Goal: Transaction & Acquisition: Purchase product/service

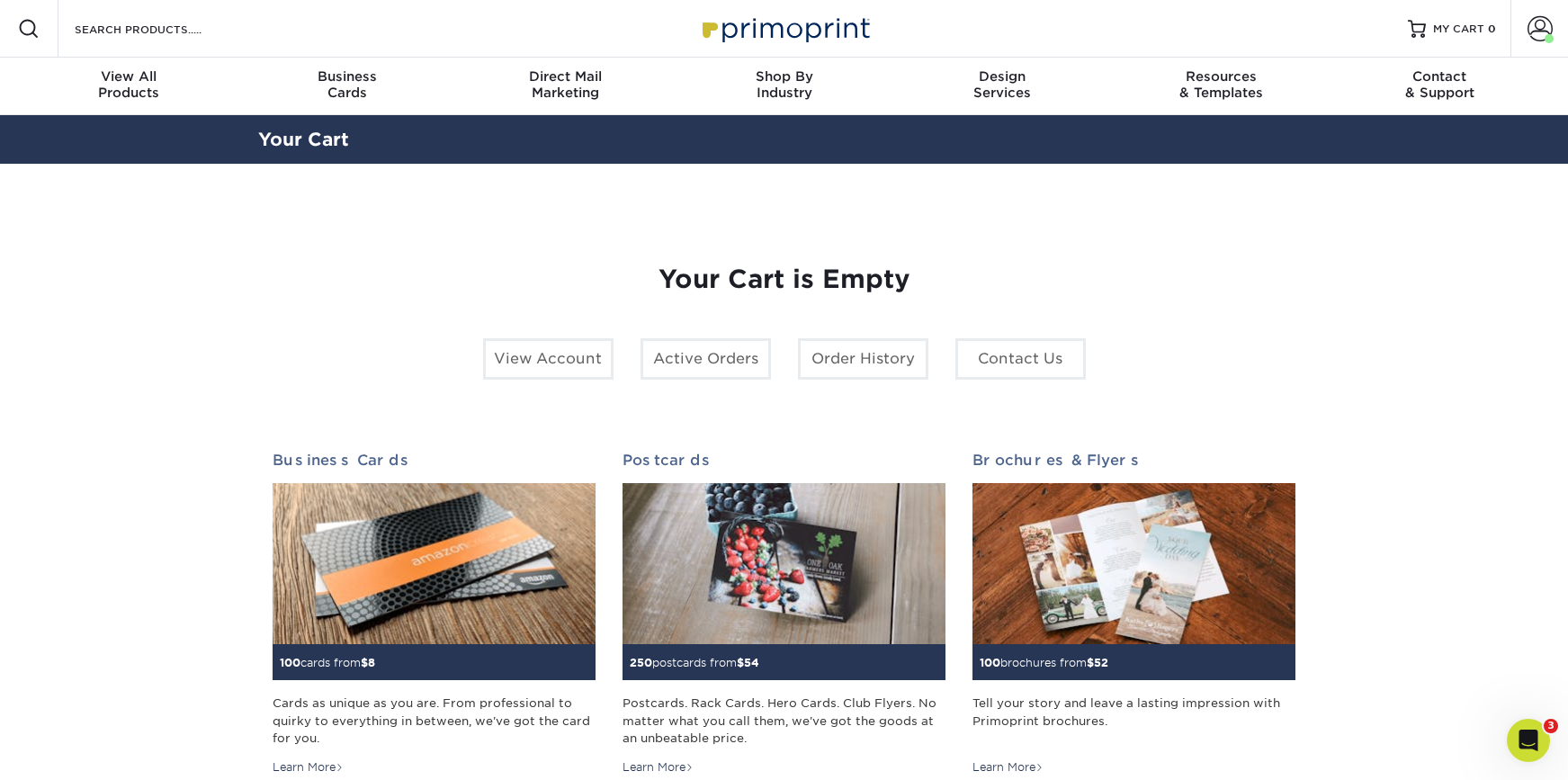
click at [325, 27] on div "Resources Menu Search Products Account Welcome, Michael Primo Client Account Da…" at bounding box center [784, 29] width 1568 height 58
click at [201, 33] on input "Search Products" at bounding box center [160, 29] width 176 height 21
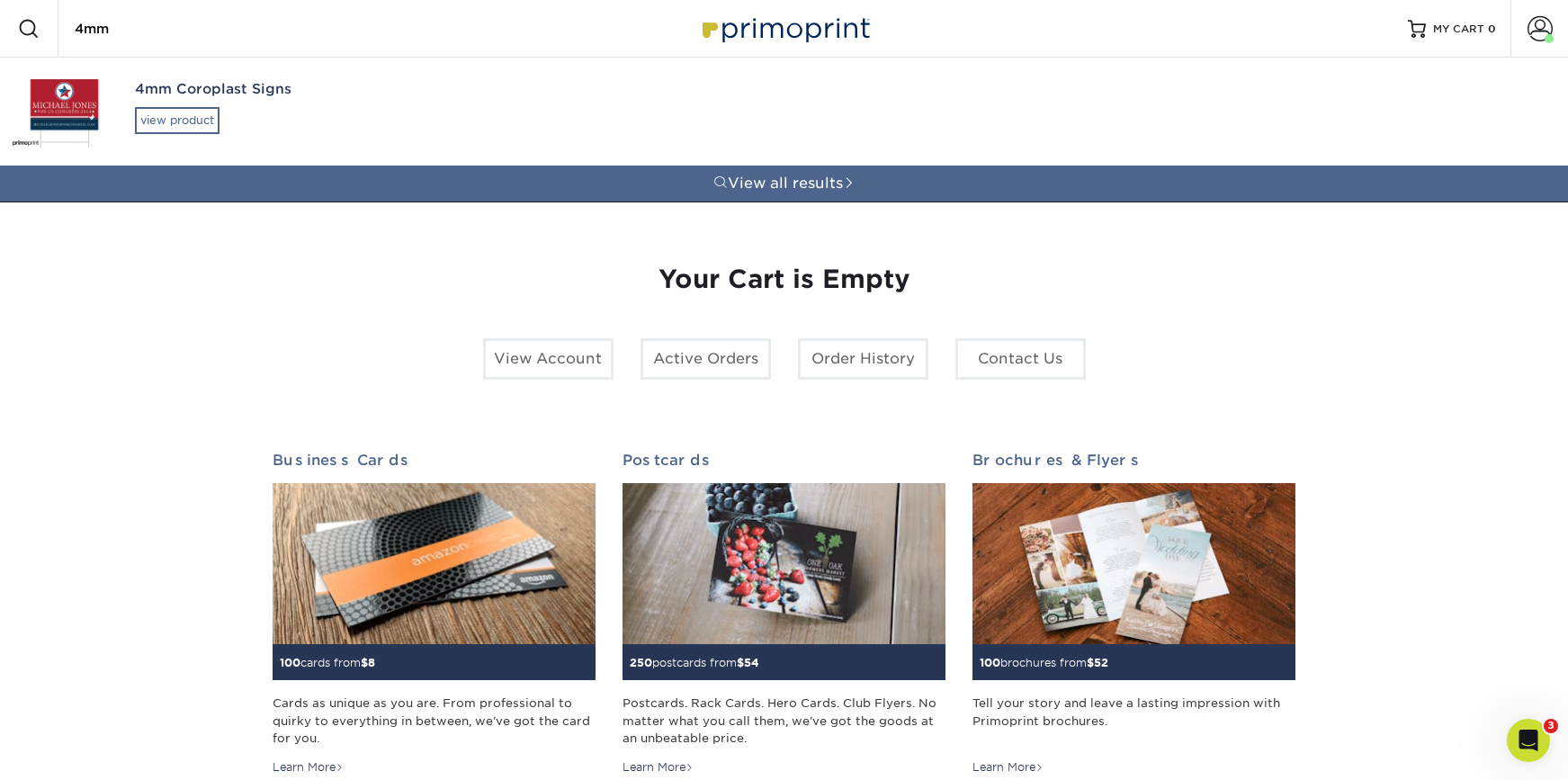
type input "4mm"
click at [188, 111] on div "view product" at bounding box center [178, 121] width 85 height 27
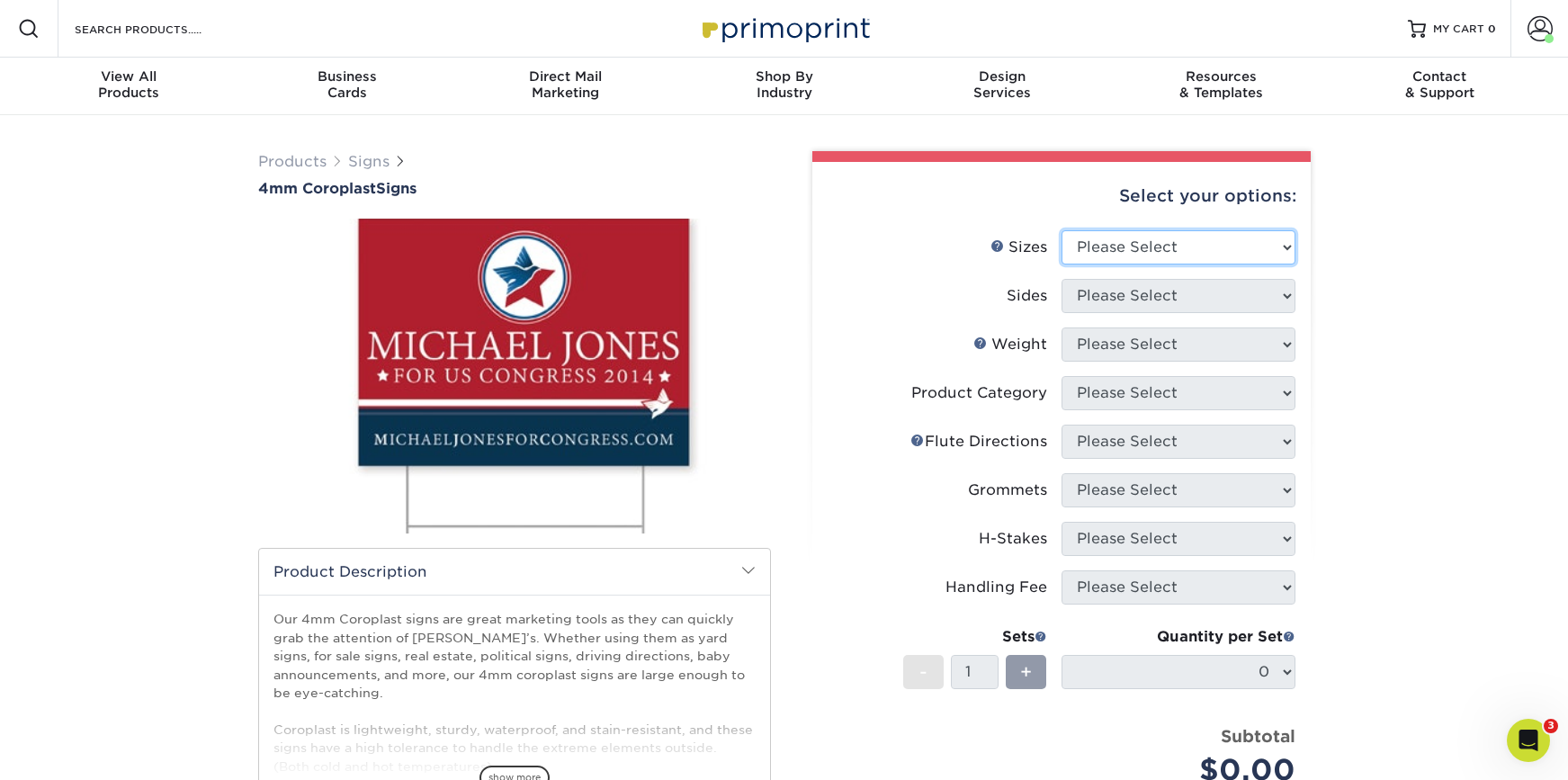
click at [1125, 262] on select "Please Select 12" x 18" 18" x 24" 24" x 24" 24" x 36"" at bounding box center [1179, 246] width 234 height 34
select select "24.00x36.00"
click at [1062, 230] on select "Please Select 12" x 18" 18" x 24" 24" x 24" 24" x 36"" at bounding box center [1179, 246] width 234 height 34
click at [1147, 297] on select "Please Select Print Both Sides Print Front Only" at bounding box center [1179, 296] width 234 height 34
select select "32d3c223-f82c-492b-b915-ba065a00862f"
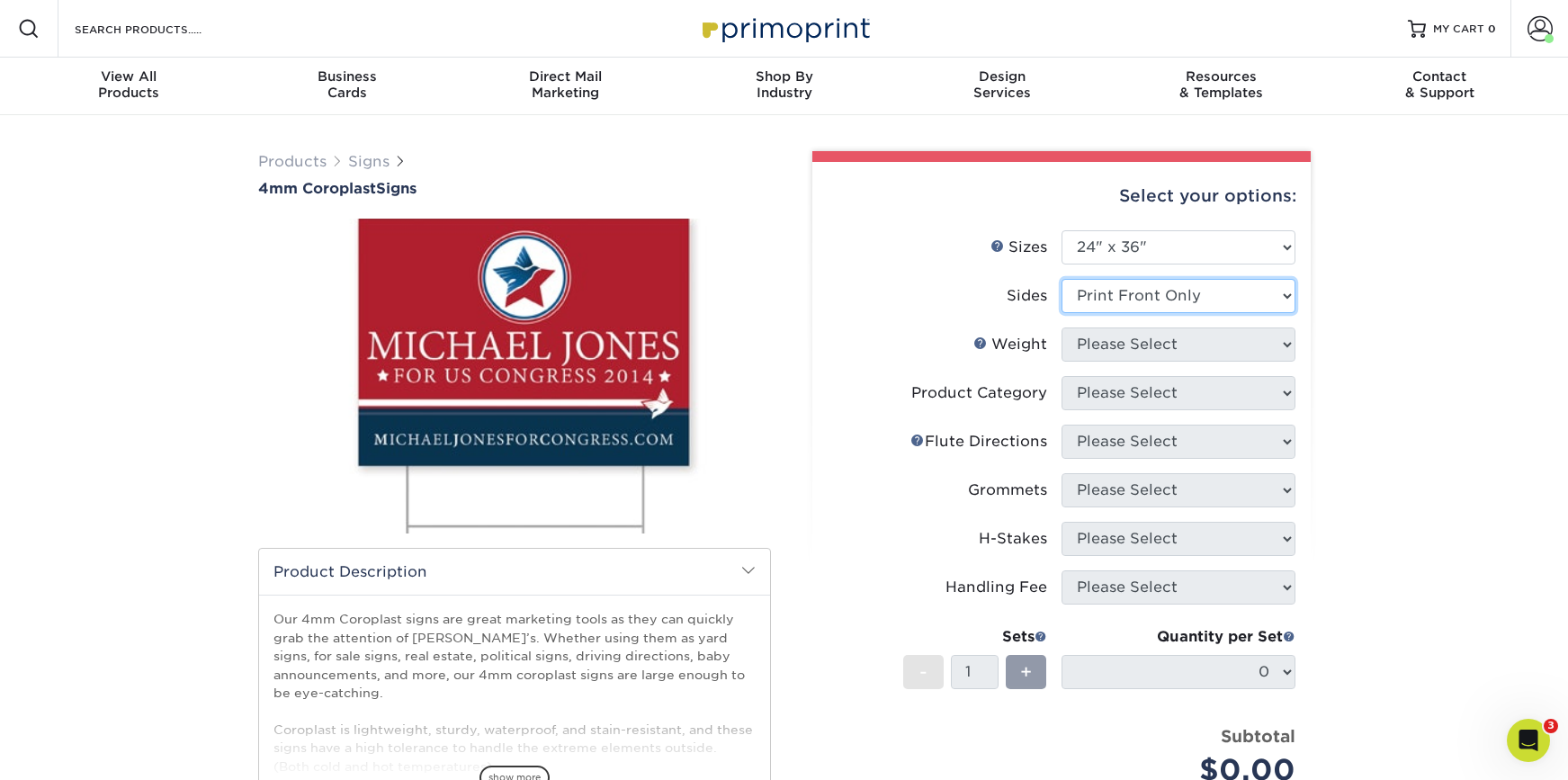
click at [1062, 279] on select "Please Select Print Both Sides Print Front Only" at bounding box center [1179, 296] width 234 height 34
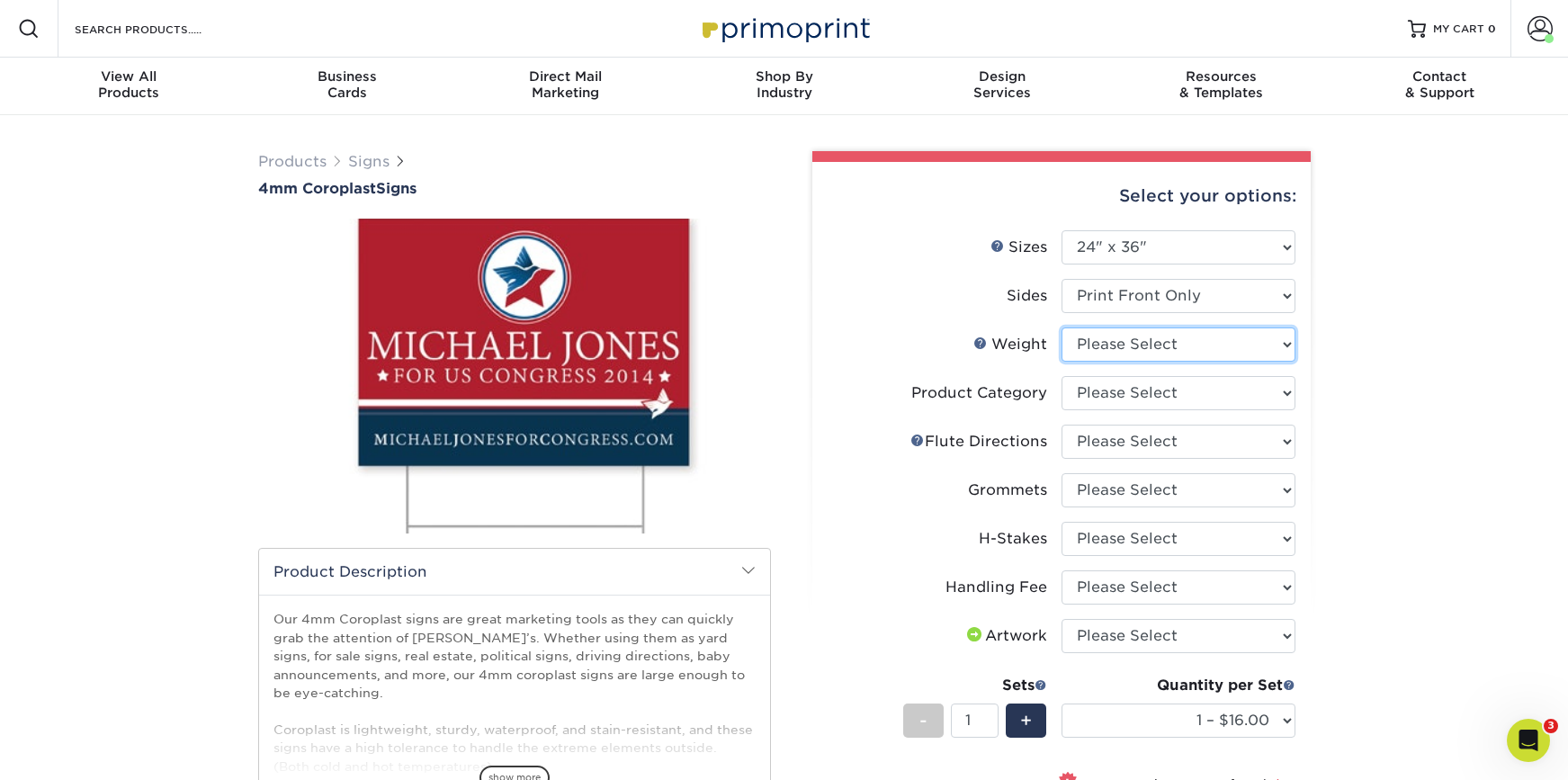
click at [1138, 346] on select "Please Select 4CORO" at bounding box center [1179, 344] width 234 height 34
select select "4CORO"
click at [1062, 328] on select "Please Select 4CORO" at bounding box center [1179, 344] width 234 height 34
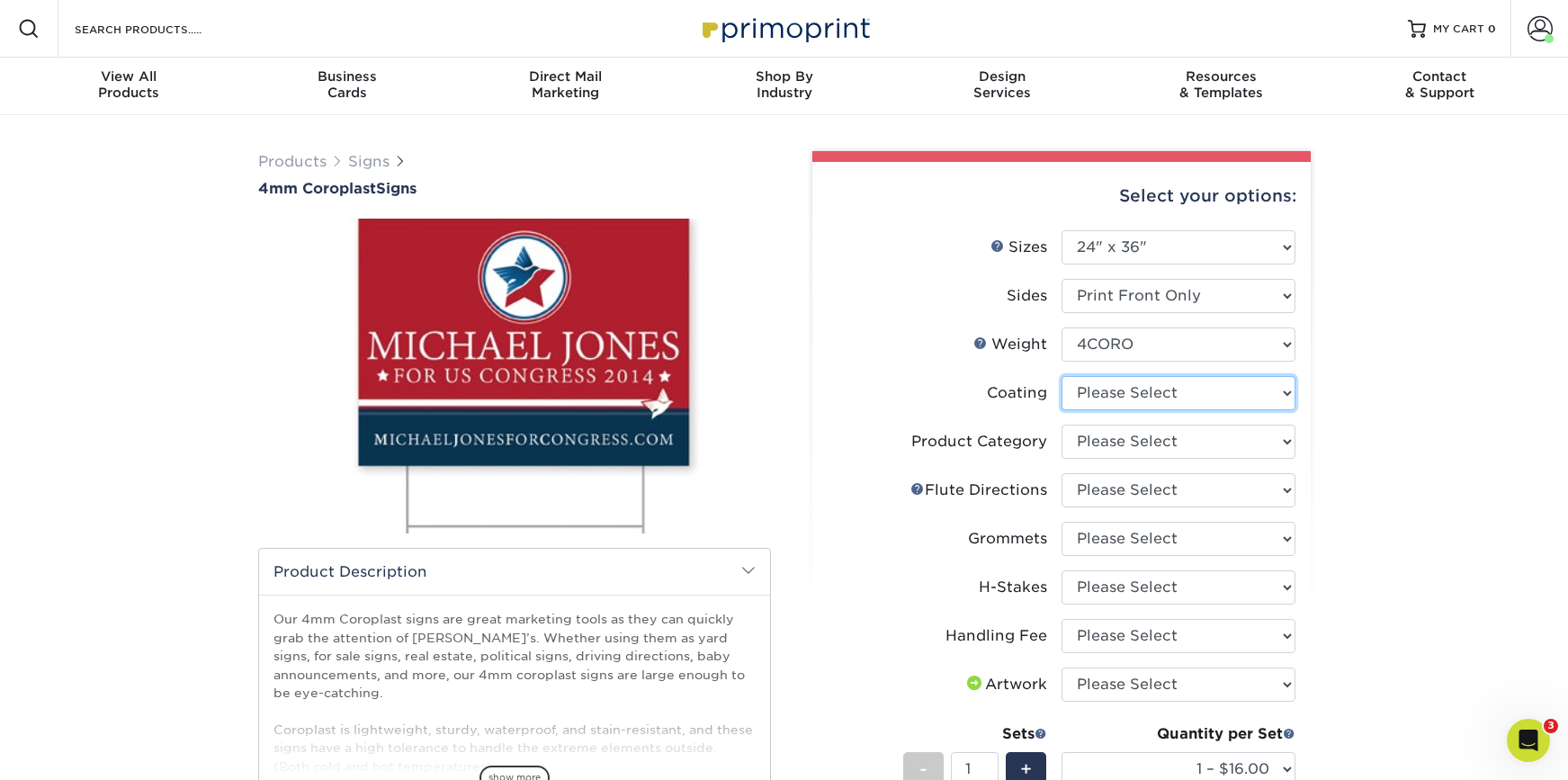
click at [1133, 394] on select at bounding box center [1179, 392] width 234 height 34
select select "3e7618de-abca-4bda-9f97-8b9129e913d8"
click at [1062, 376] on select at bounding box center [1179, 392] width 234 height 34
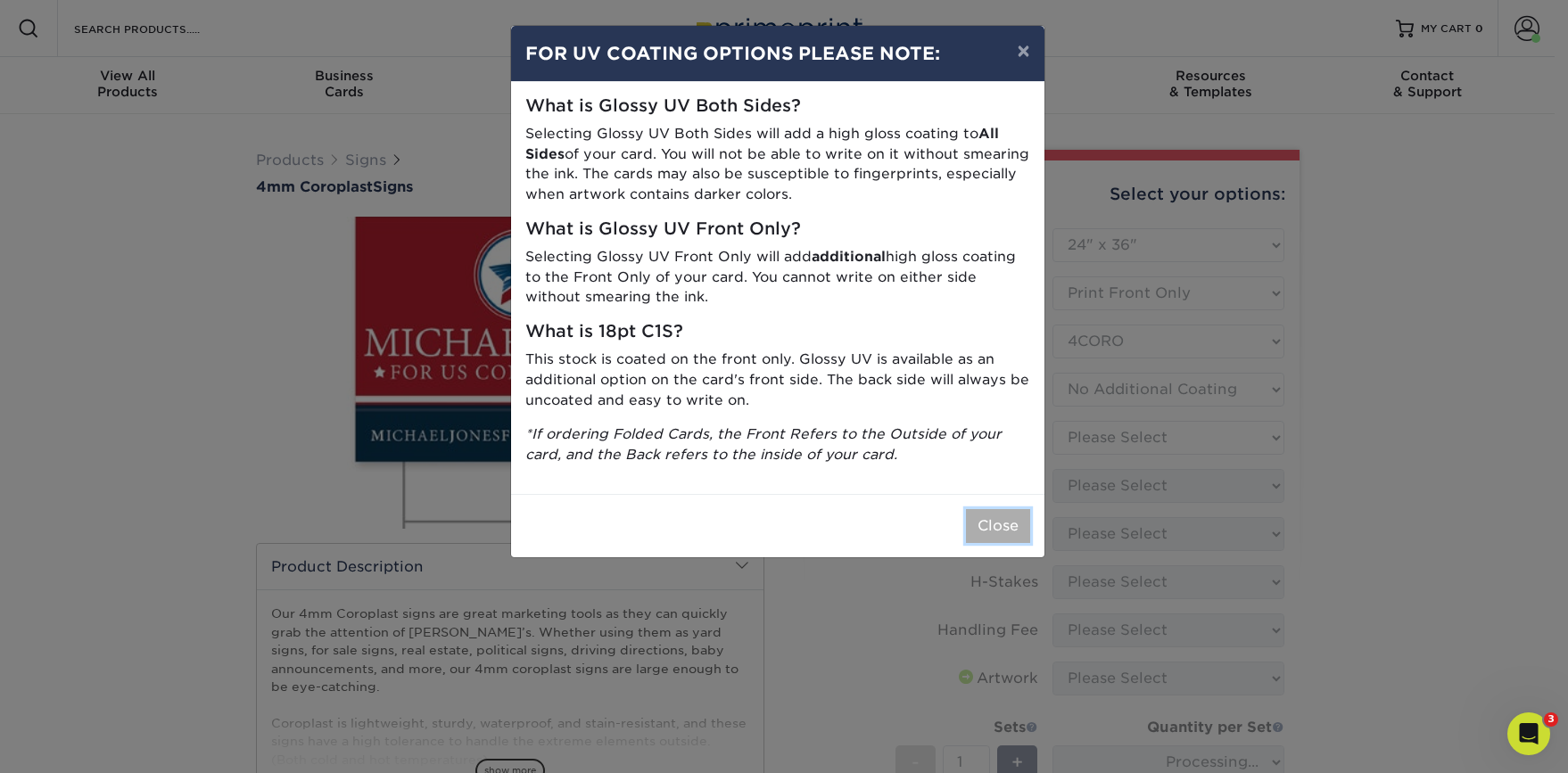
click at [986, 511] on button "Close" at bounding box center [997, 526] width 64 height 34
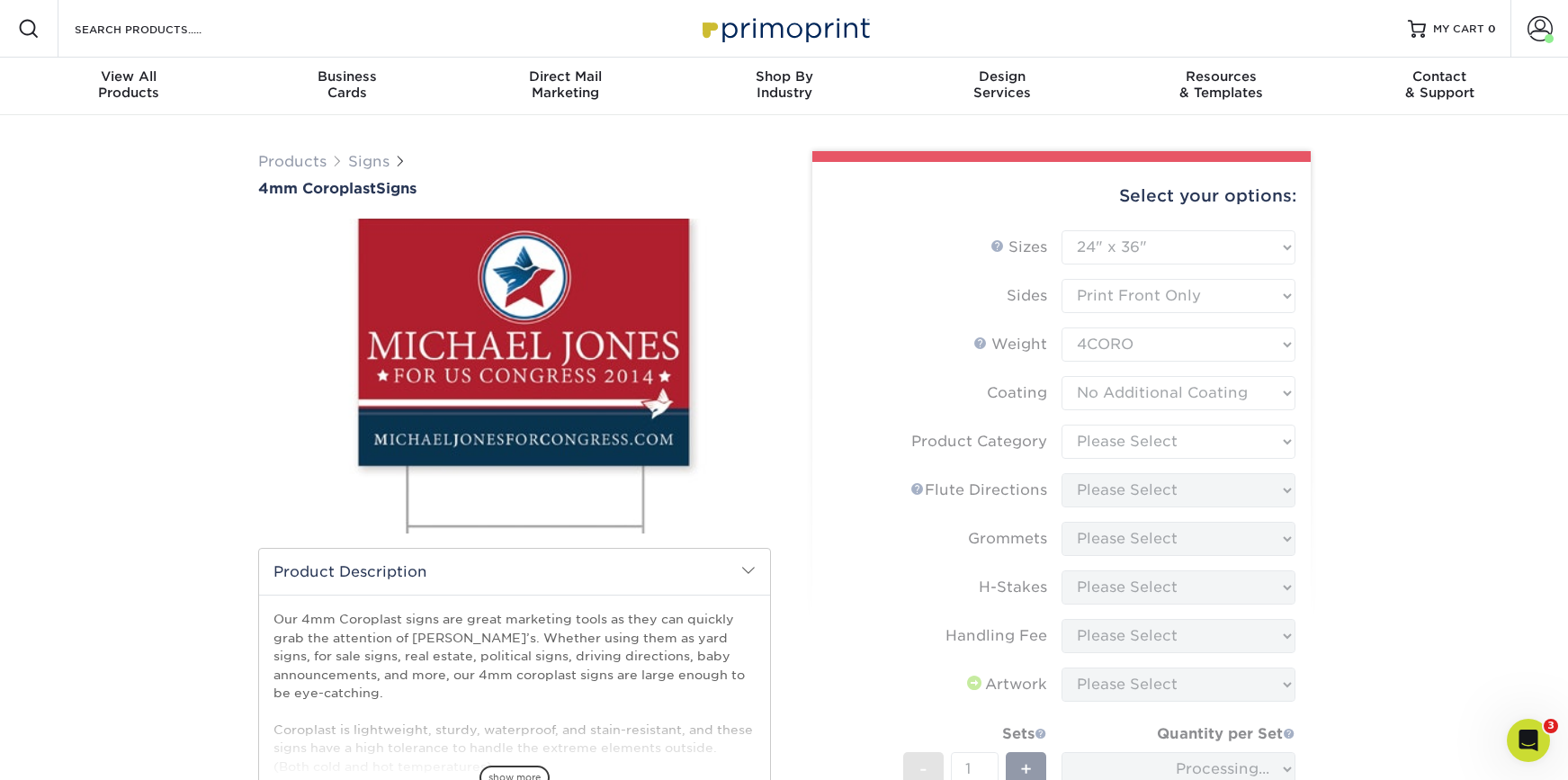
click at [1008, 530] on form "Sizes Help Sizes Please Select 12" x 18" 18" x 24" 24" x 24" 24" x 36" Sides Pl…" at bounding box center [1062, 586] width 470 height 712
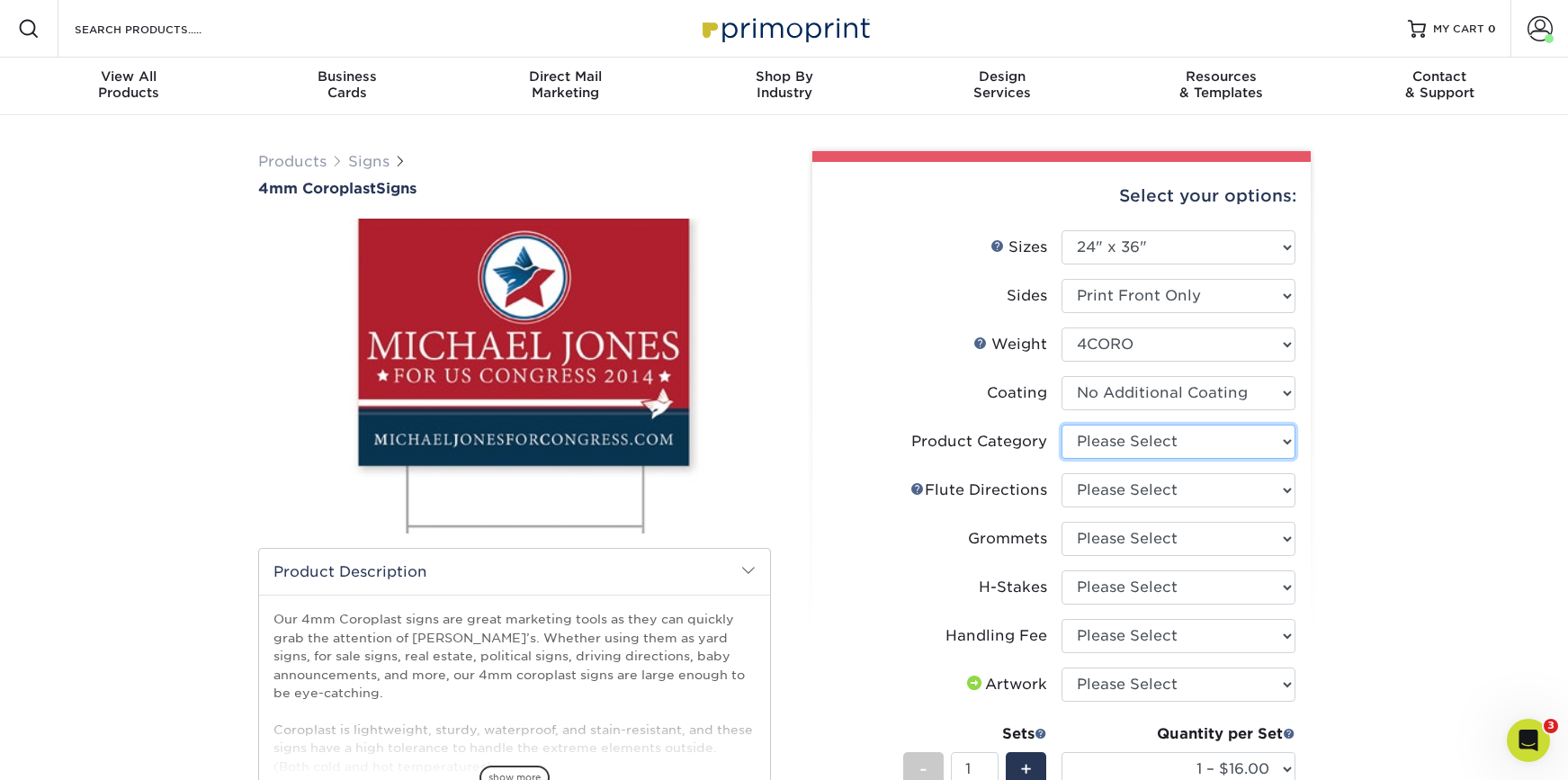
click at [1167, 442] on select "Please Select Coroplast Signs" at bounding box center [1179, 441] width 234 height 34
select select "b3582ed5-6912-492c-8440-2cc51afdb8e1"
click at [1062, 424] on select "Please Select Coroplast Signs" at bounding box center [1179, 441] width 234 height 34
click at [1157, 489] on select "Please Select Flute Direction (Horizontal) Flute Direction (Vertical)" at bounding box center [1179, 490] width 234 height 34
select select "64642d5c-3ca5-48ab-b753-ddfa02991dab"
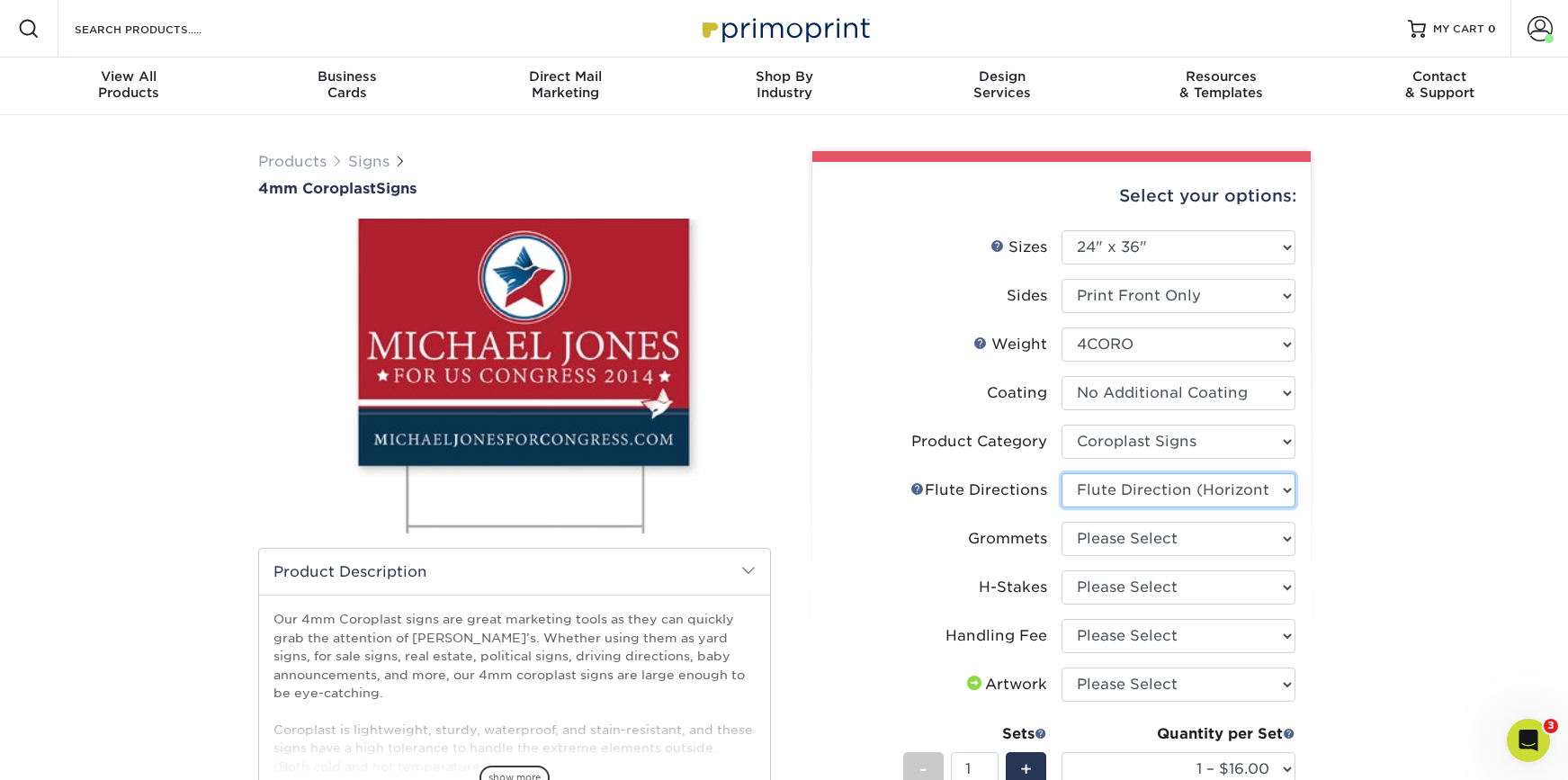
click at [1062, 474] on select "Please Select Flute Direction (Horizontal) Flute Direction (Vertical)" at bounding box center [1179, 490] width 234 height 34
click at [1148, 527] on select "Please Select No Grommets Yes, Grommet All 4 Corners Yes, Grommet All 4 Corners…" at bounding box center [1179, 538] width 234 height 34
select select "90d329df-db80-4206-b821-ff9d3f363977"
click at [1062, 522] on select "Please Select No Grommets Yes, Grommet All 4 Corners Yes, Grommet All 4 Corners…" at bounding box center [1179, 538] width 234 height 34
click at [1141, 573] on select "Please Select No H-Stakes Yes" at bounding box center [1179, 587] width 234 height 34
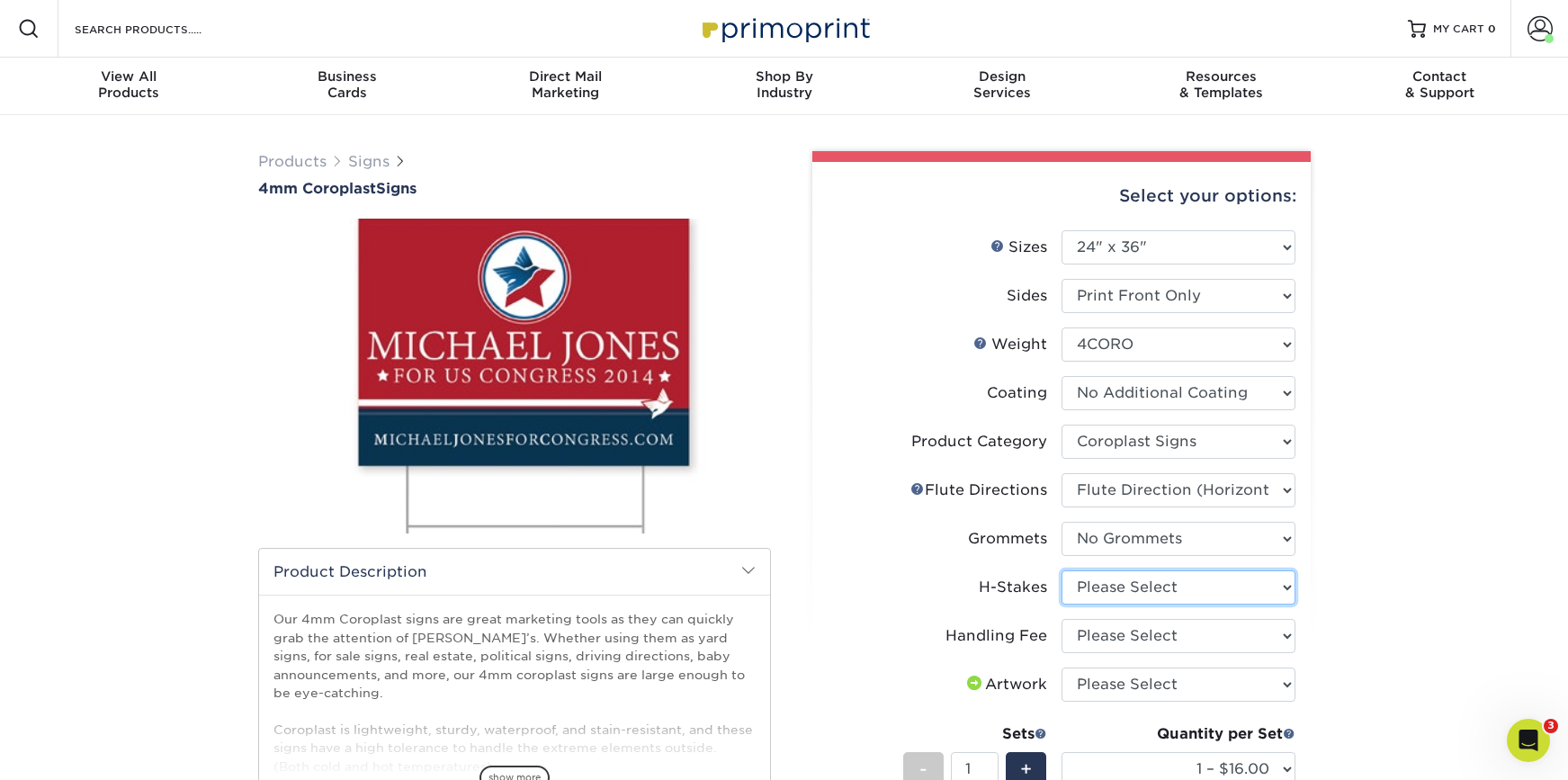
select select "aec992a9-897e-40ed-b45c-8ce74849ba63"
click at [1062, 570] on select "Please Select No H-Stakes Yes" at bounding box center [1179, 587] width 234 height 34
click at [1122, 632] on select "Please Select Handling Fee" at bounding box center [1179, 636] width 234 height 34
select select "ab74c079-444c-4260-ae6a-e09bdee8073c"
click at [1062, 620] on select "Please Select Handling Fee" at bounding box center [1179, 636] width 234 height 34
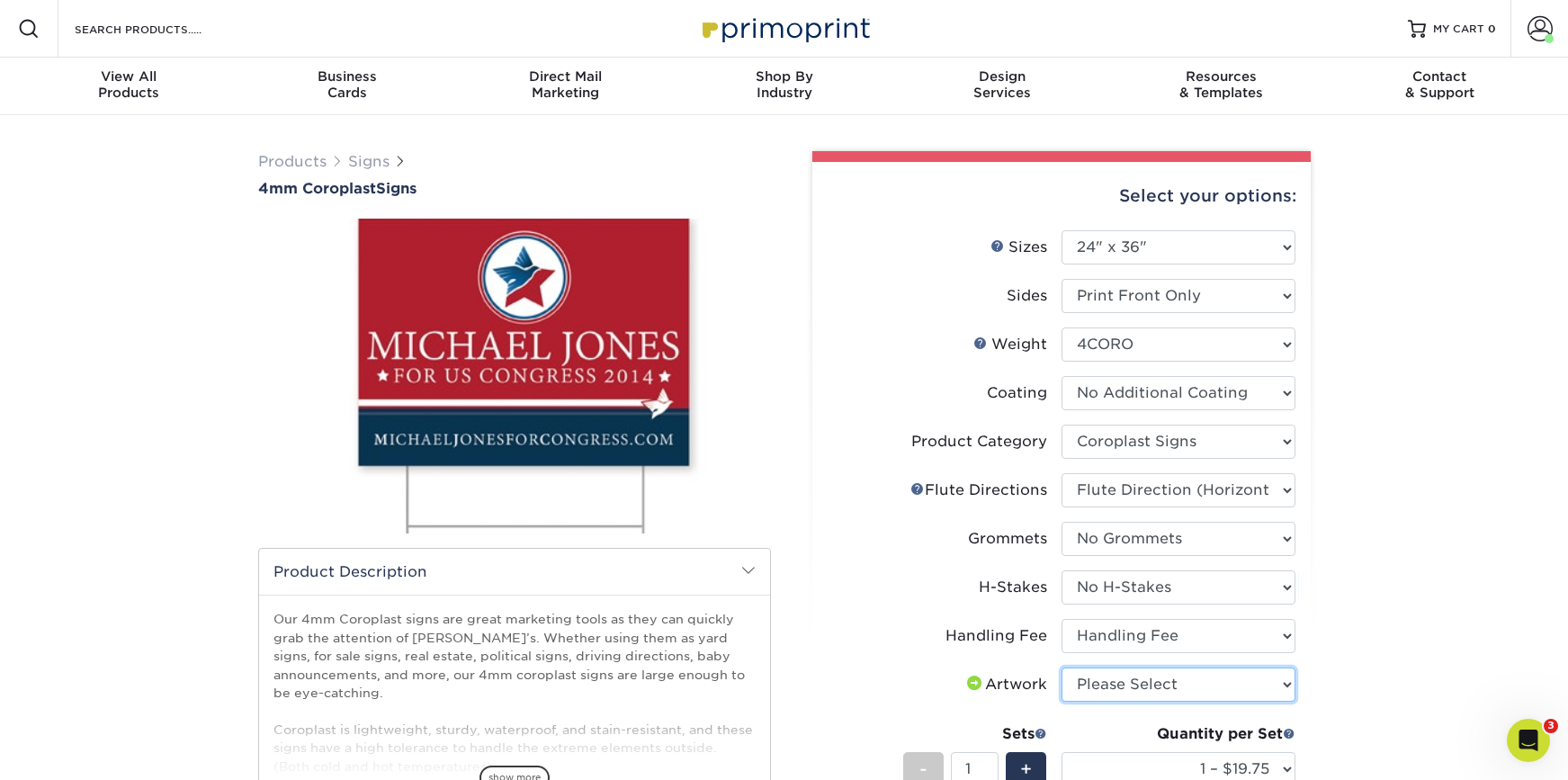
click at [1127, 695] on select "Please Select I will upload files I need a design - $50" at bounding box center [1179, 684] width 234 height 34
select select "upload"
click at [1062, 668] on select "Please Select I will upload files I need a design - $50" at bounding box center [1179, 684] width 234 height 34
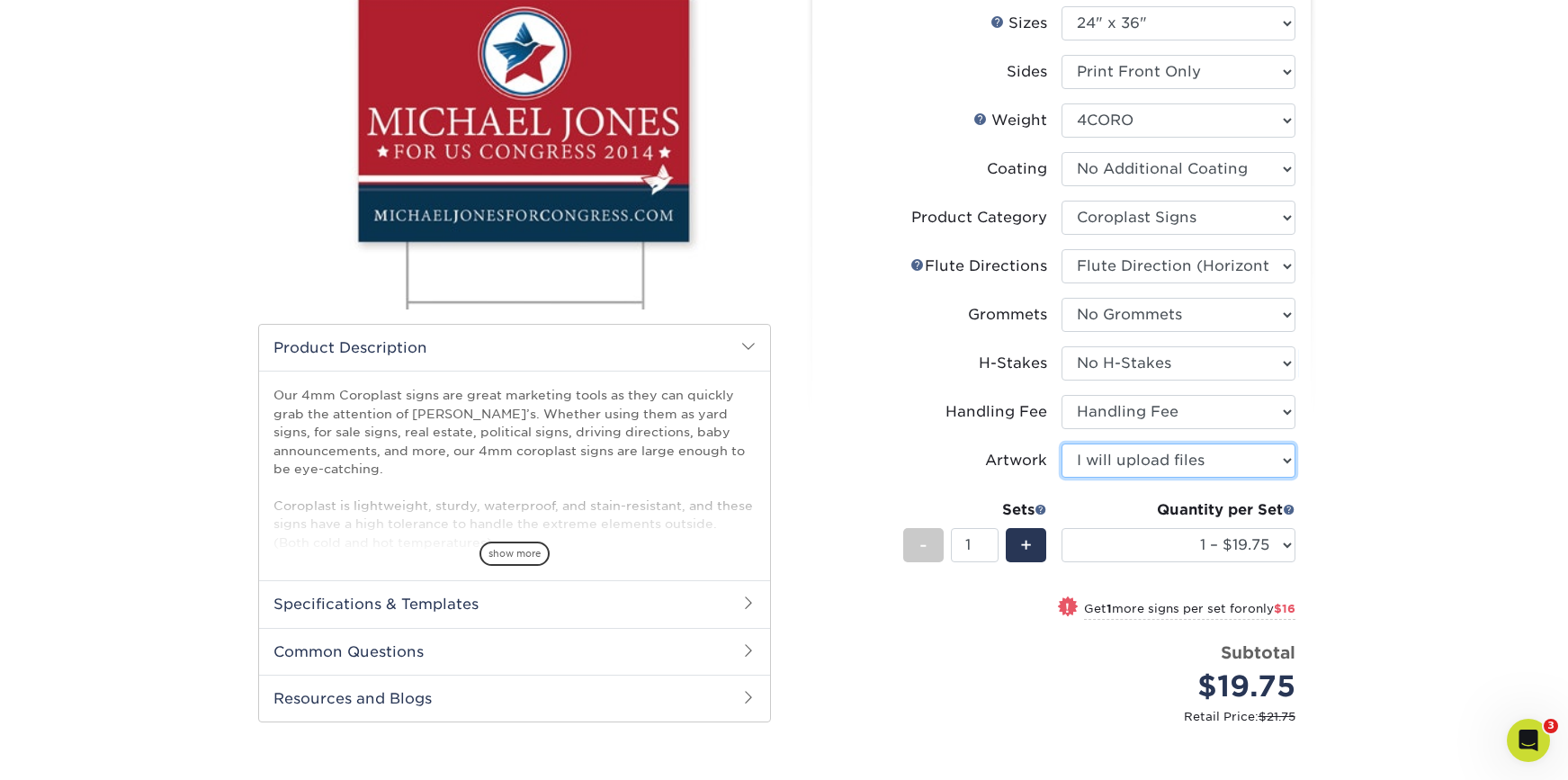
scroll to position [392, 0]
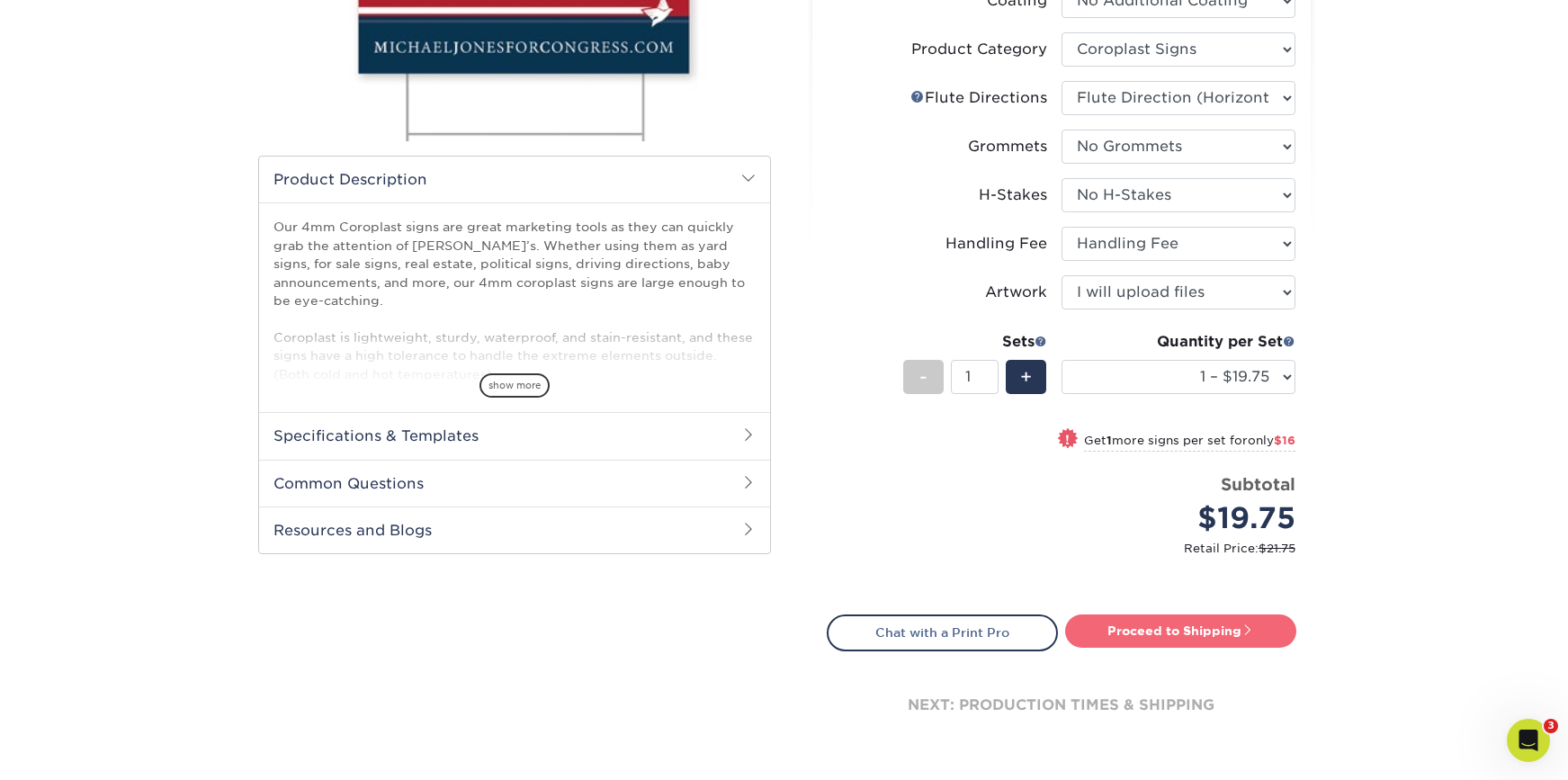
click at [1170, 633] on link "Proceed to Shipping" at bounding box center [1180, 631] width 231 height 33
type input "Set 1"
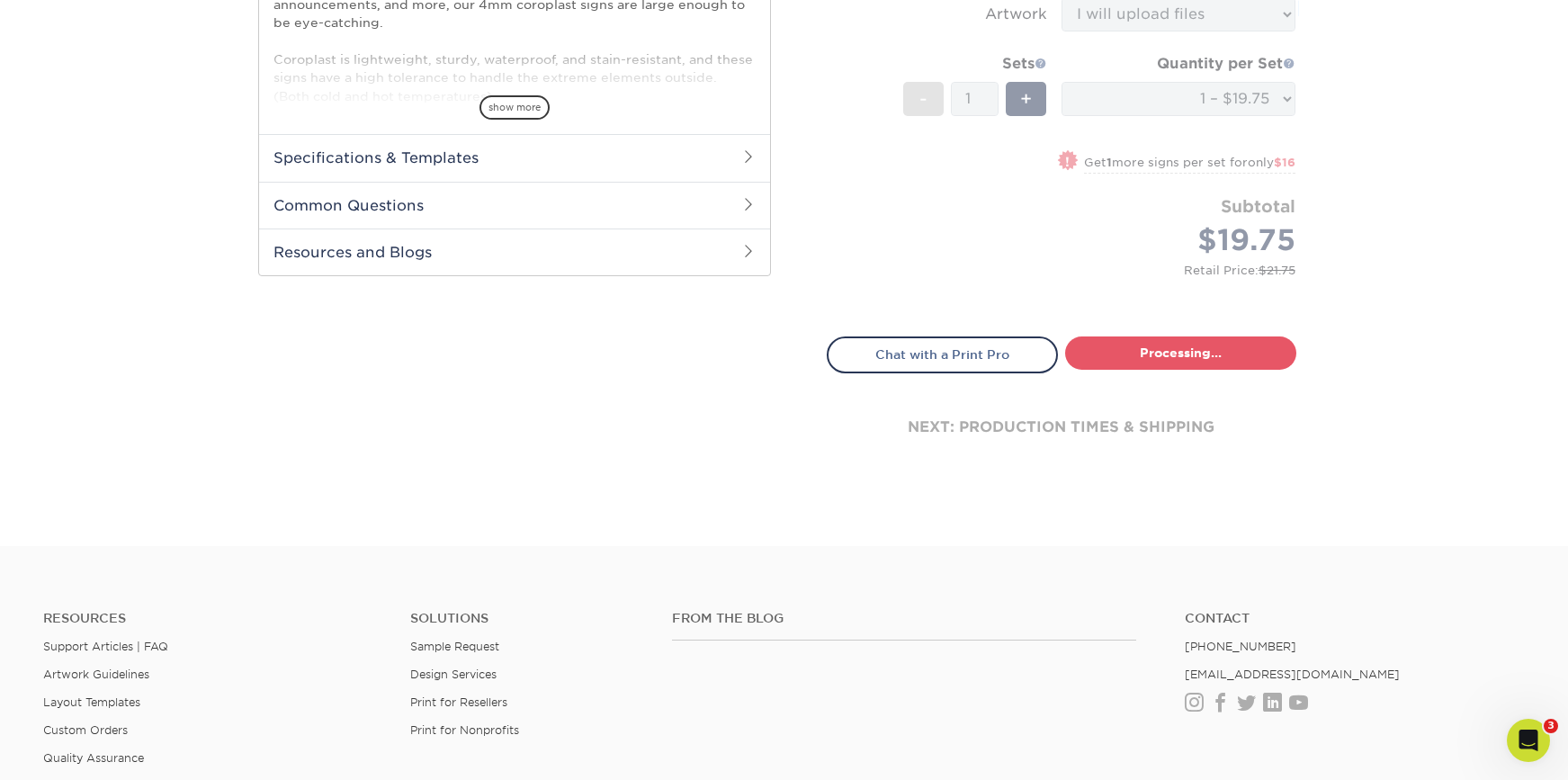
select select "044640a2-81e0-4a14-b128-5232b6ab5635"
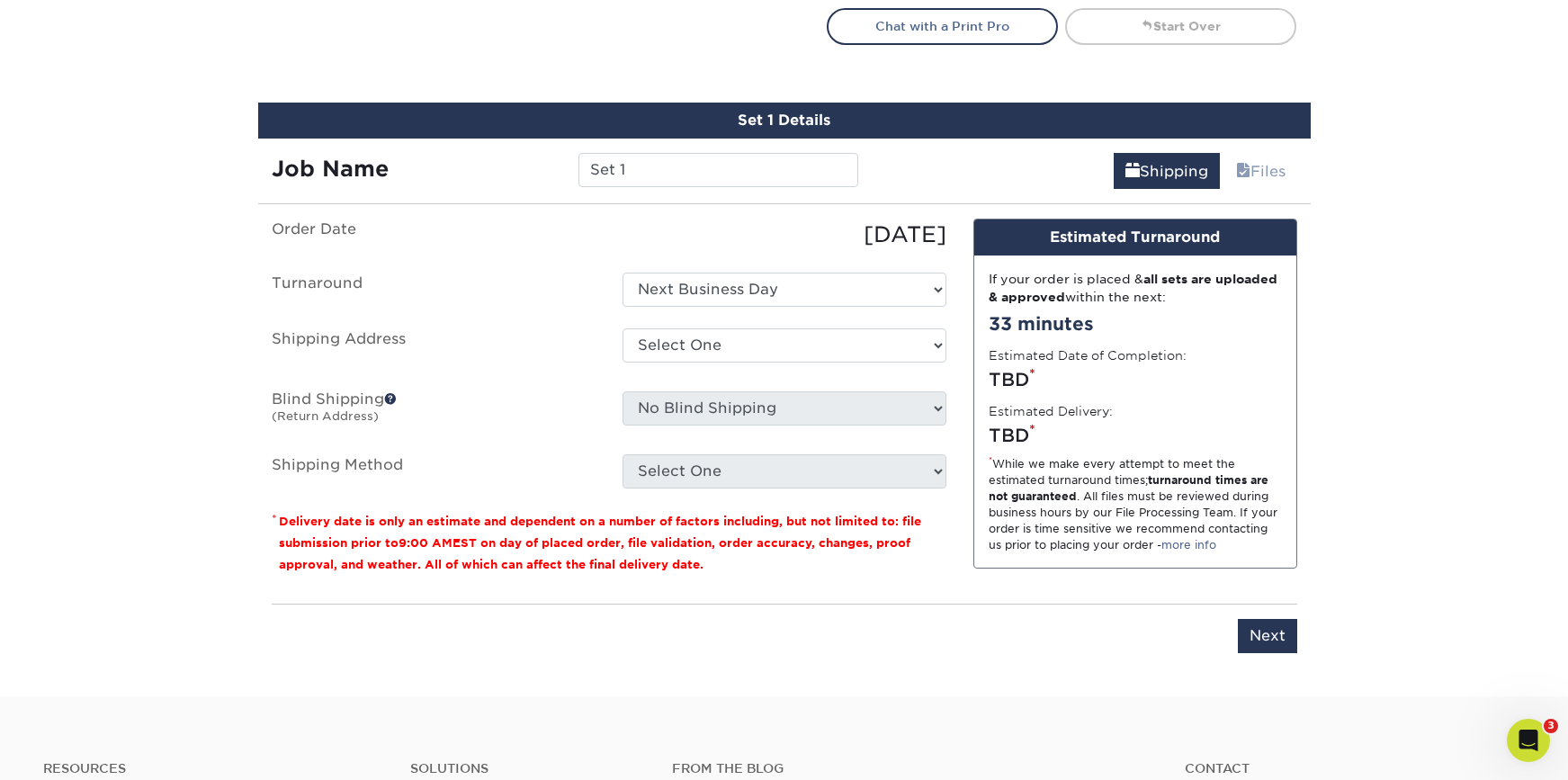
scroll to position [1056, 0]
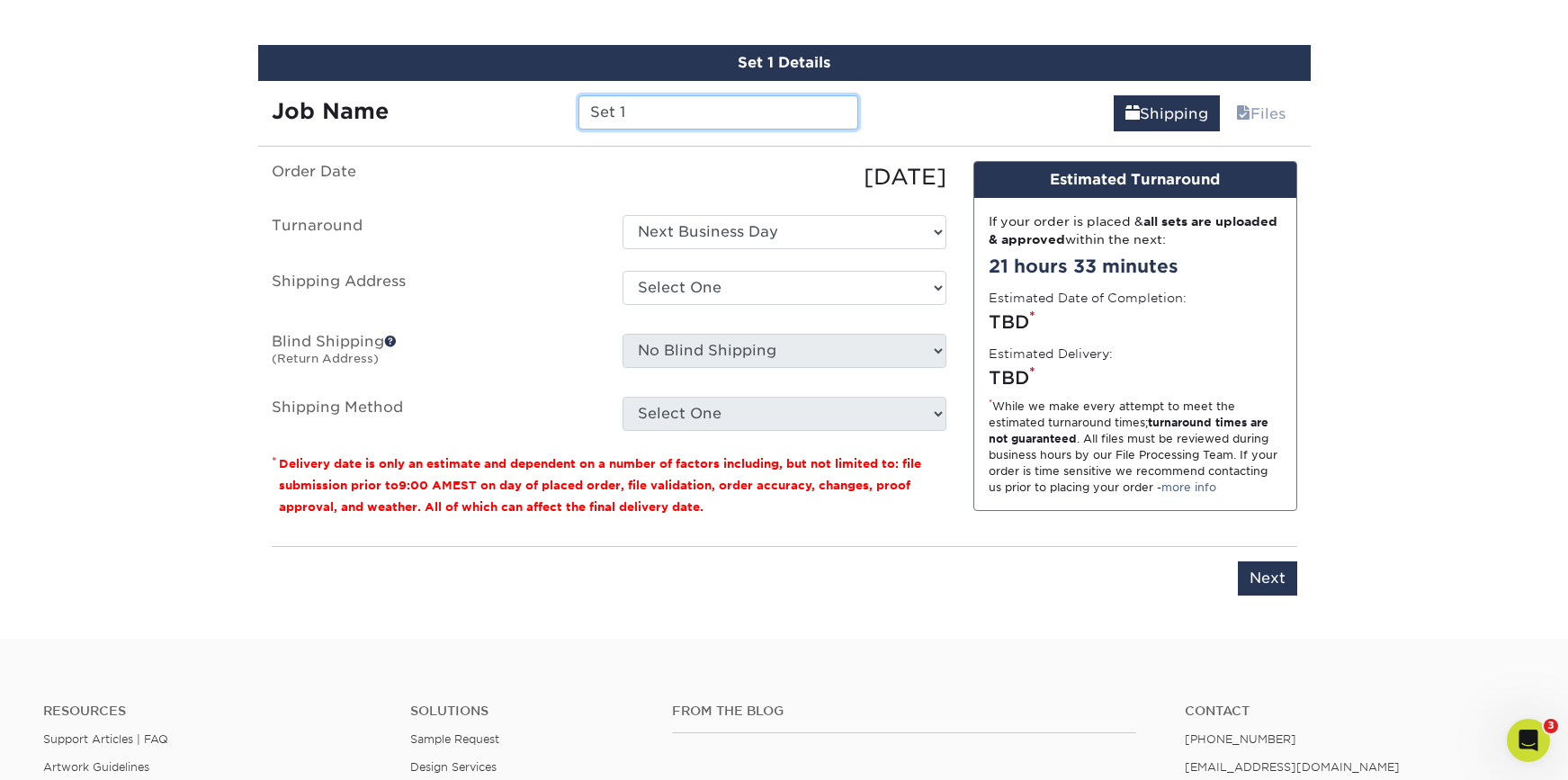
click at [656, 110] on input "Set 1" at bounding box center [719, 112] width 280 height 34
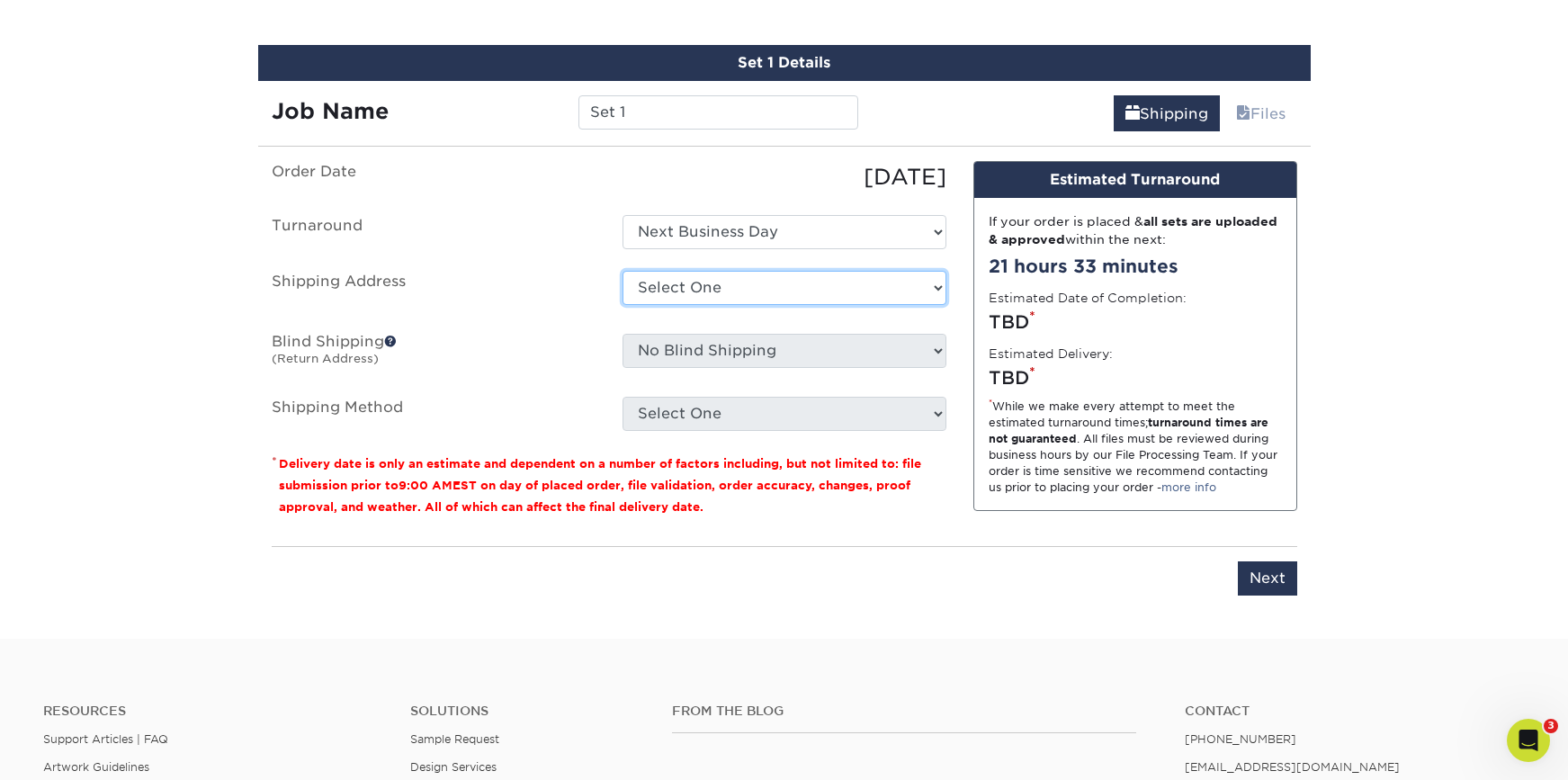
click at [671, 279] on select "Select One [GEOGRAPHIC_DATA] - FOH [GEOGRAPHIC_DATA] [GEOGRAPHIC_DATA] - Deck […" at bounding box center [784, 287] width 324 height 34
select select "69707"
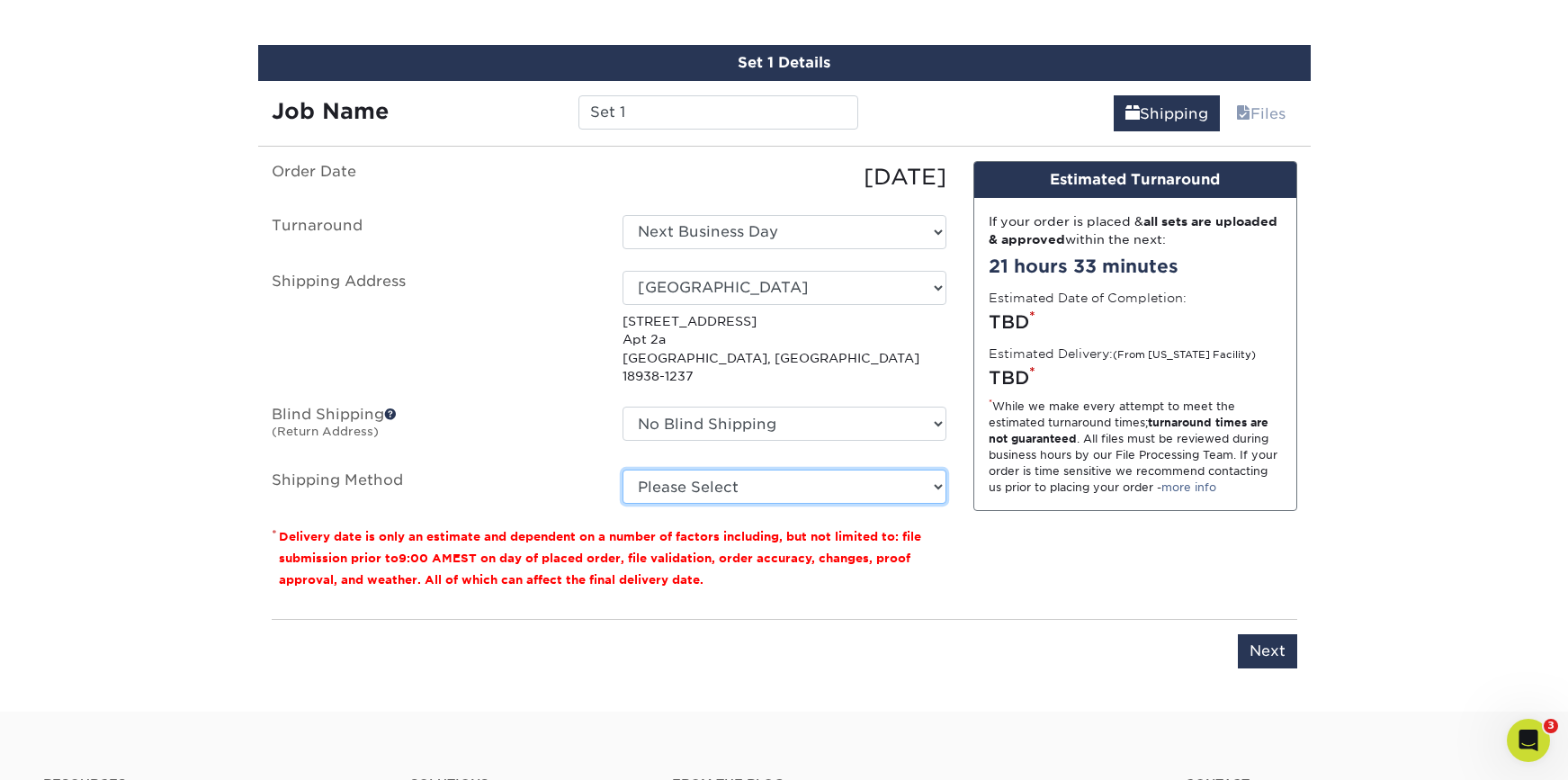
click at [695, 473] on select "Please Select G4M Flat Rate Shipping (+$11.20) 3 Day Shipping Service (+$18.68)…" at bounding box center [784, 486] width 324 height 34
select select "G4MFLATRATE"
click at [622, 470] on select "Please Select G4M Flat Rate Shipping (+$11.20) 3 Day Shipping Service (+$18.68)…" at bounding box center [784, 486] width 324 height 34
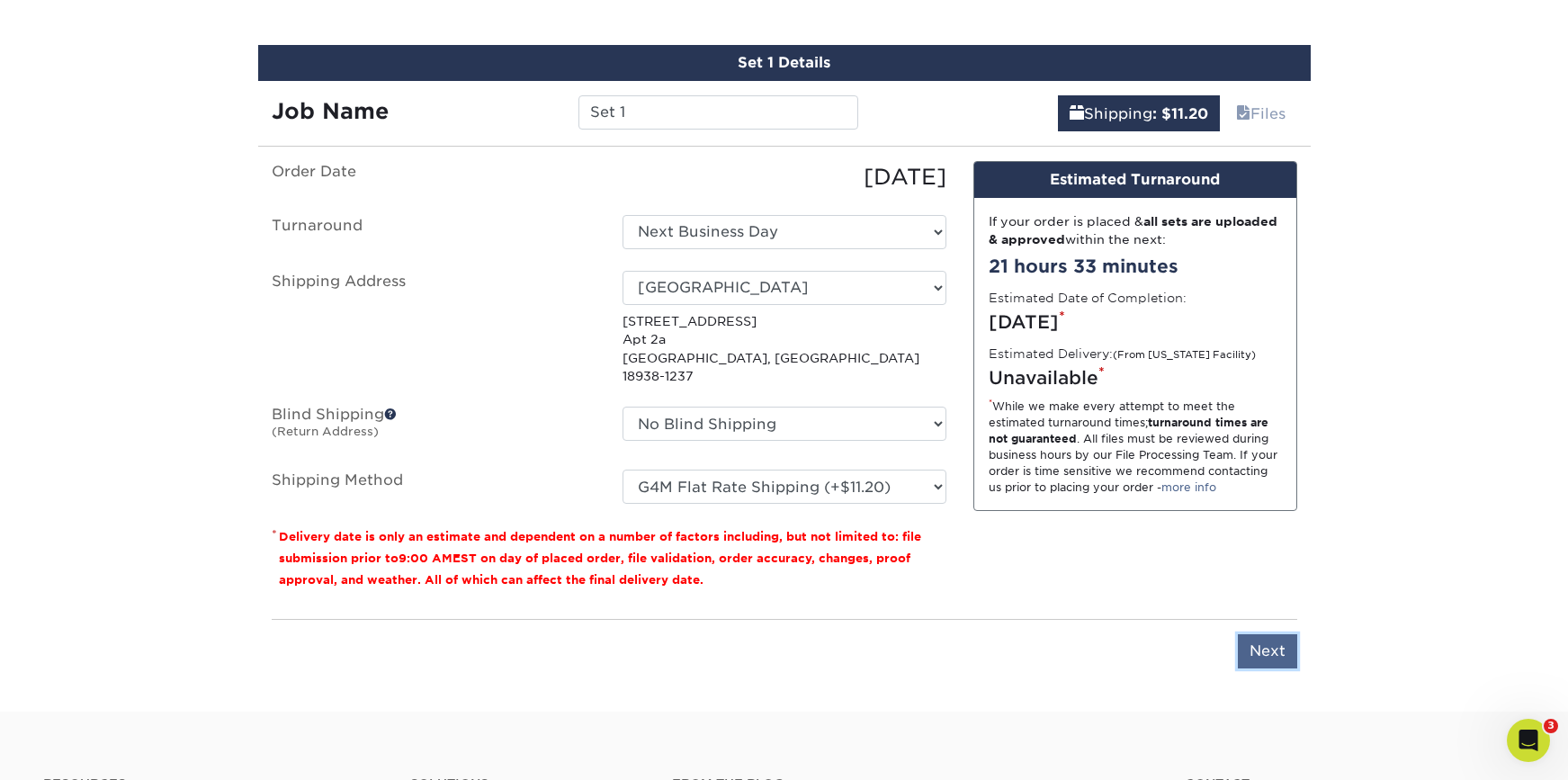
click at [1290, 642] on input "Next" at bounding box center [1267, 650] width 59 height 34
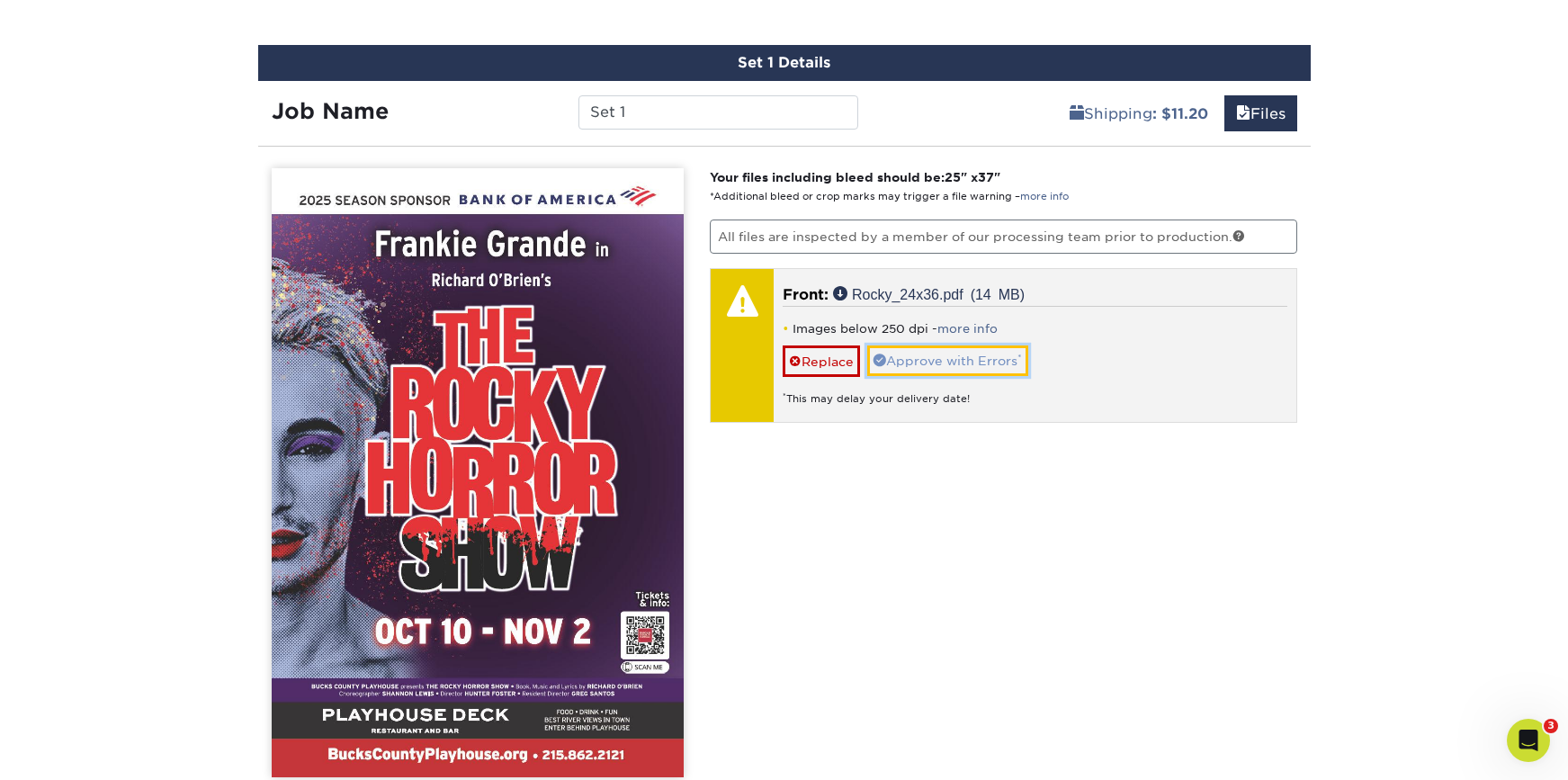
click at [1004, 365] on link "Approve with Errors *" at bounding box center [948, 361] width 161 height 31
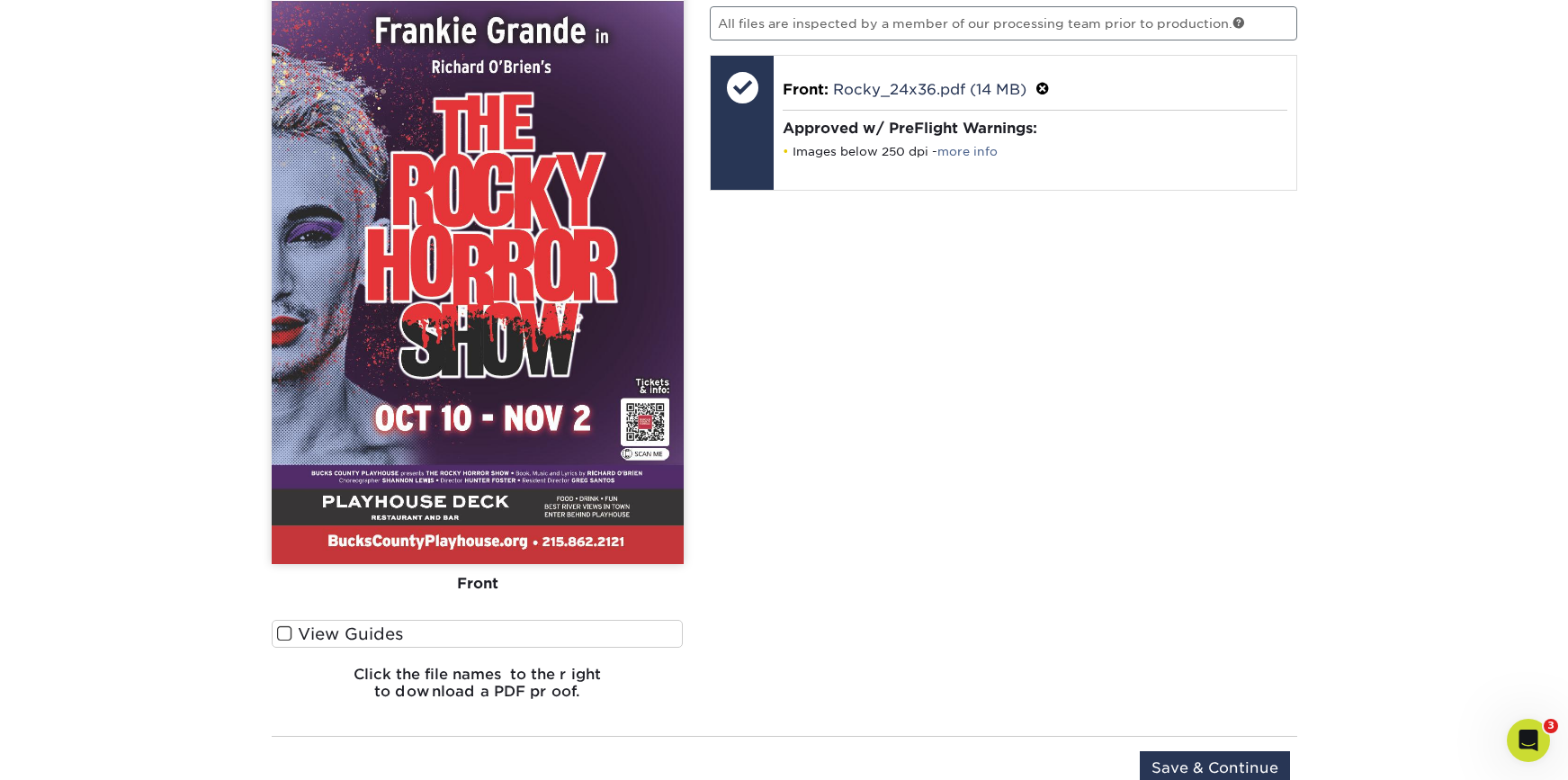
scroll to position [1385, 0]
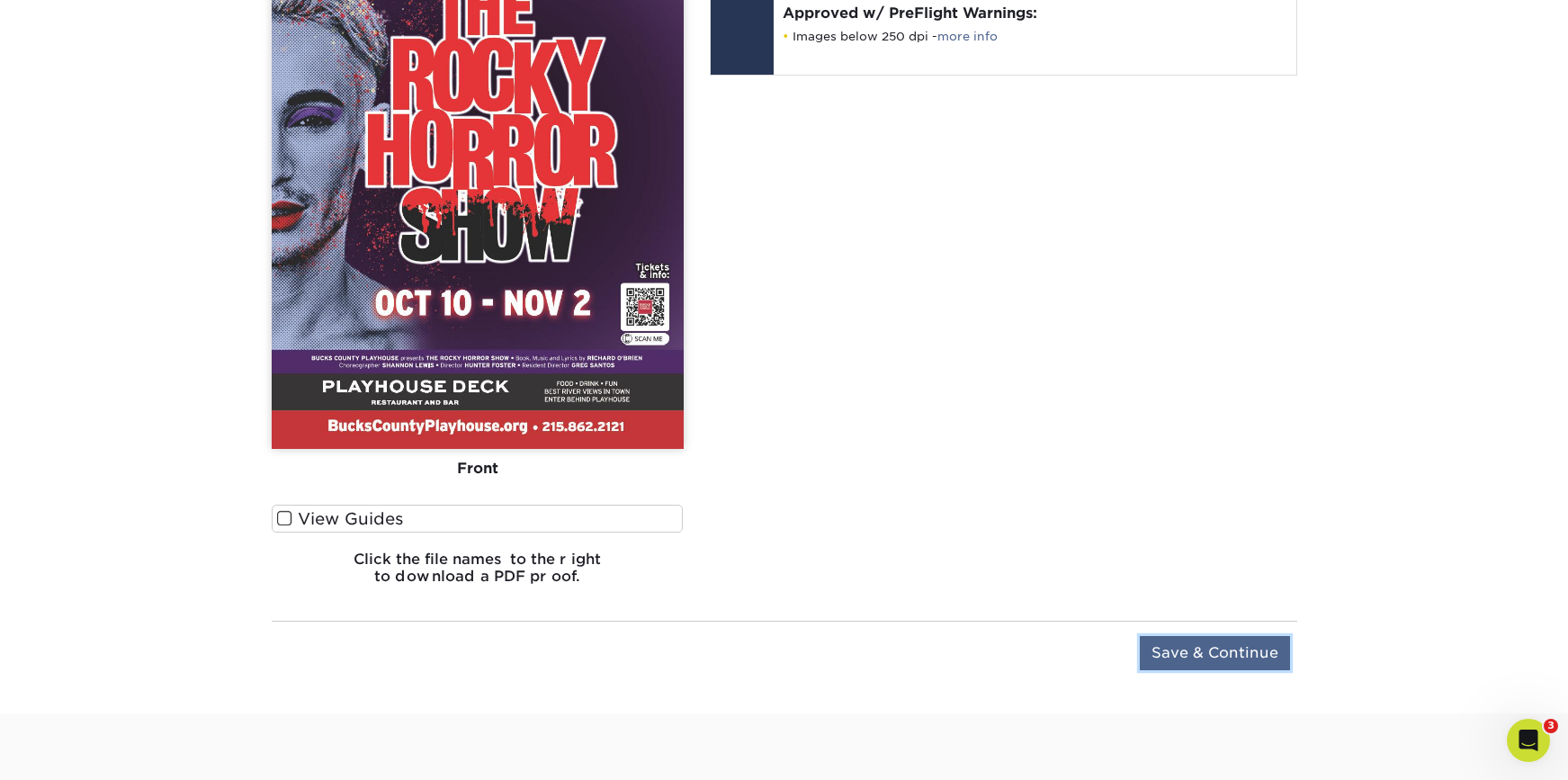
click at [1223, 642] on input "Save & Continue" at bounding box center [1214, 652] width 150 height 34
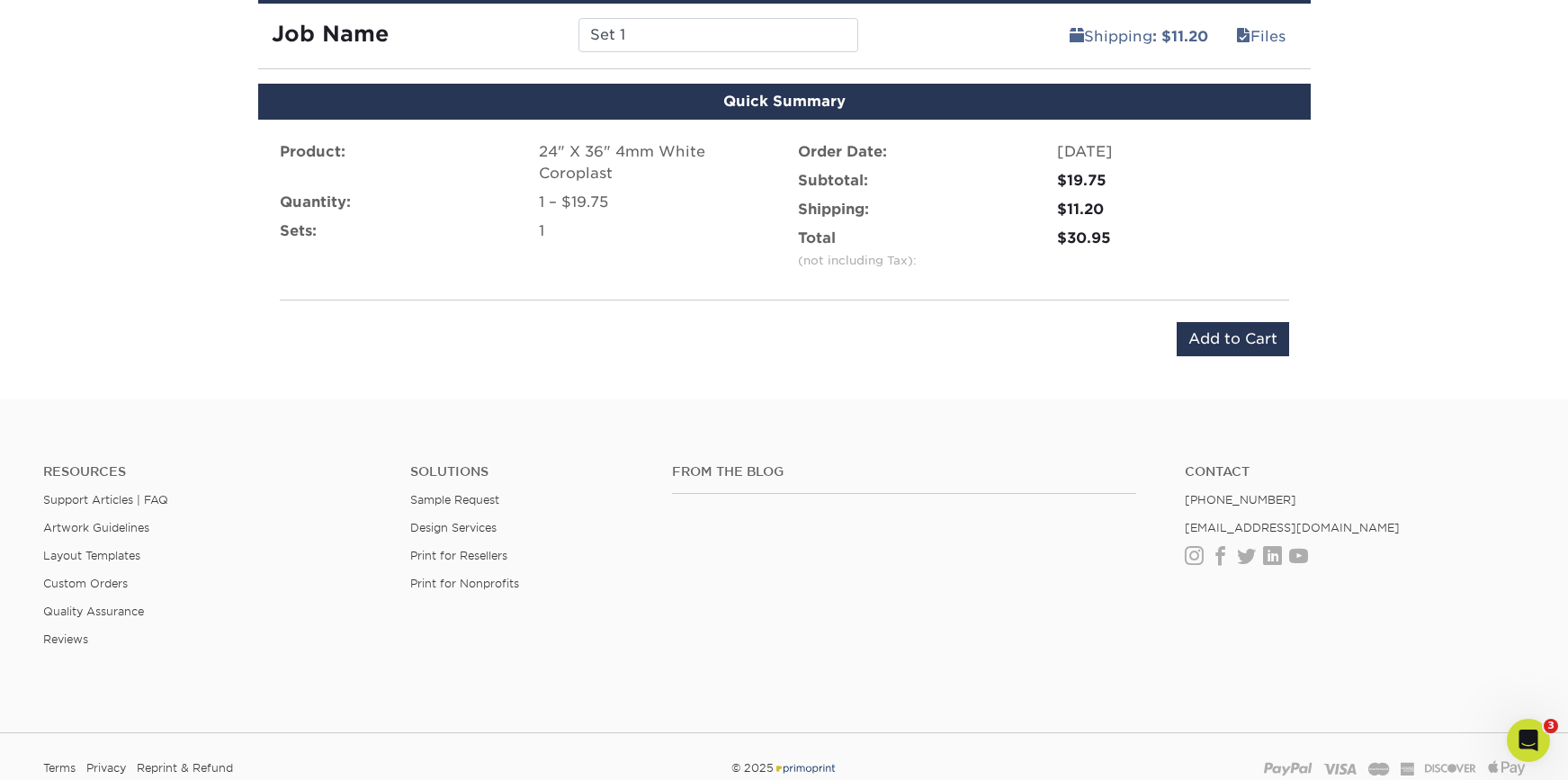
scroll to position [998, 0]
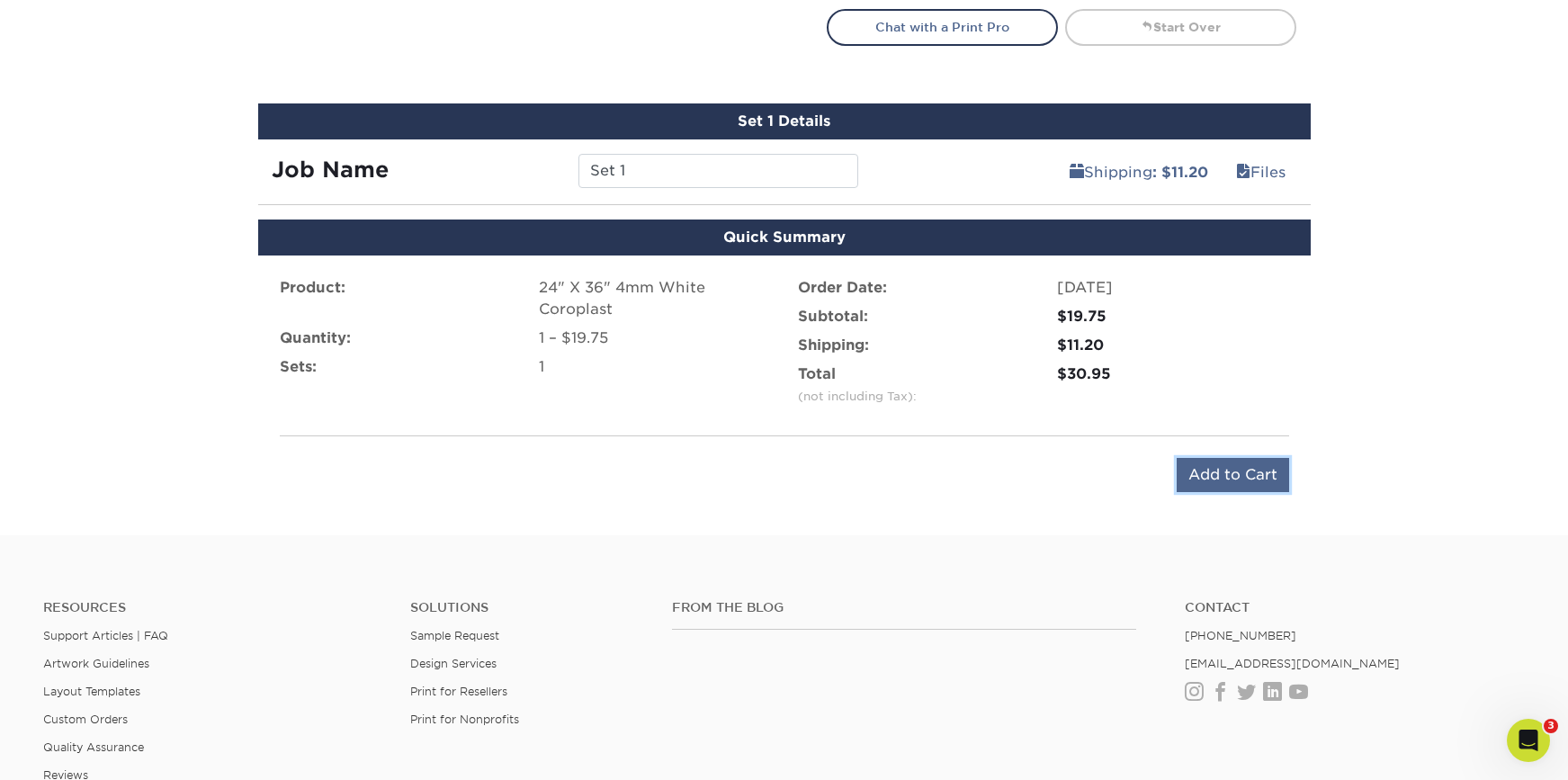
click at [1210, 464] on input "Add to Cart" at bounding box center [1233, 475] width 112 height 34
type input "Add to Cart"
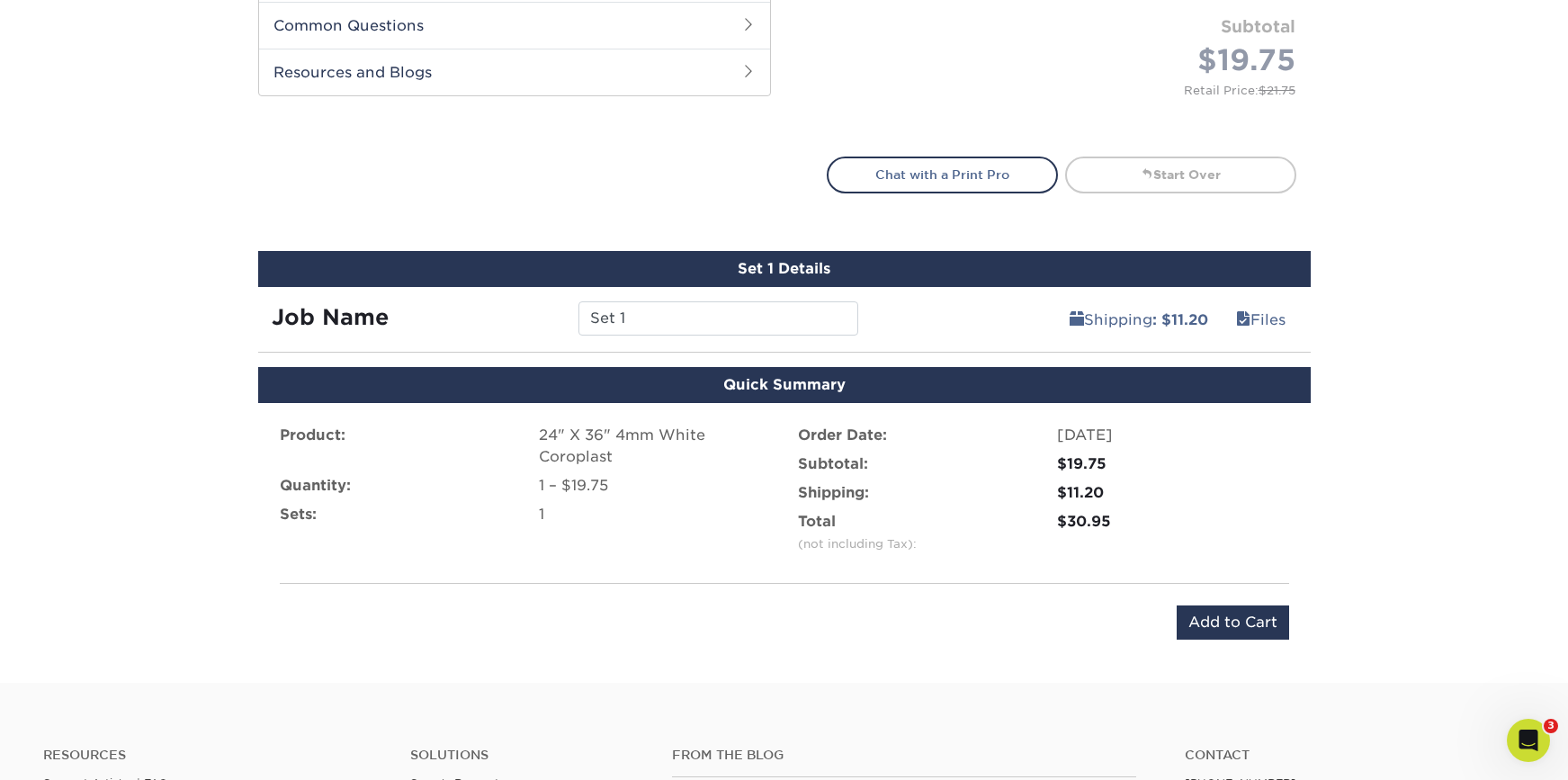
scroll to position [845, 0]
